Goal: Task Accomplishment & Management: Complete application form

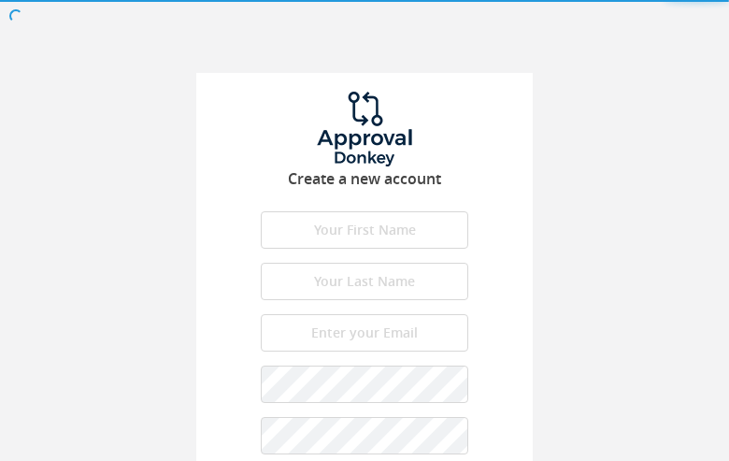
type input "nnbgSxPNxQOmS"
type input "DgHmyOsY"
type input "[EMAIL_ADDRESS][DOMAIN_NAME]"
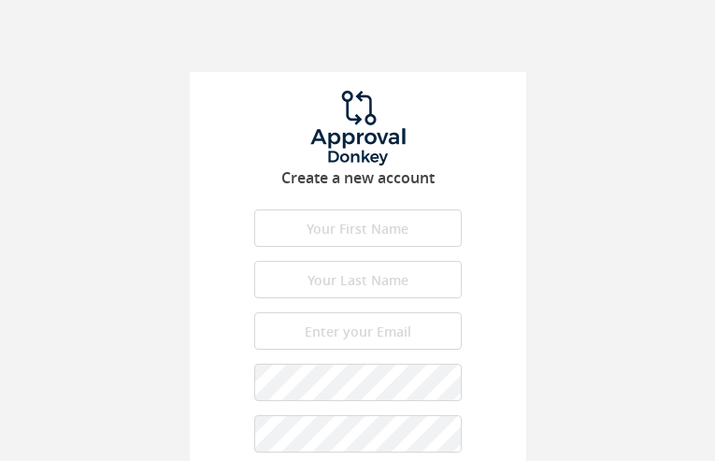
type input "xRLSAjlr"
type input "bylOVnOy"
type input "[EMAIL_ADDRESS][DOMAIN_NAME]"
